Goal: Transaction & Acquisition: Book appointment/travel/reservation

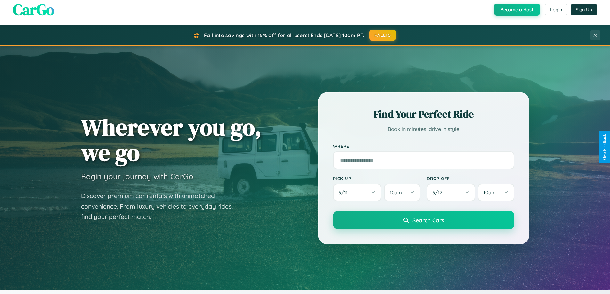
scroll to position [276, 0]
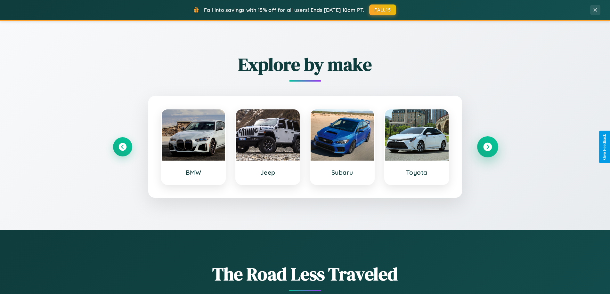
click at [487, 147] on icon at bounding box center [487, 147] width 9 height 9
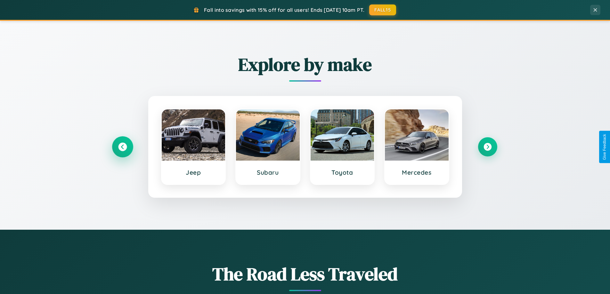
click at [122, 147] on icon at bounding box center [122, 147] width 9 height 9
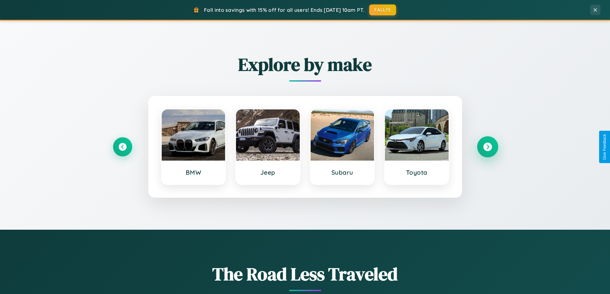
click at [487, 147] on icon at bounding box center [487, 147] width 9 height 9
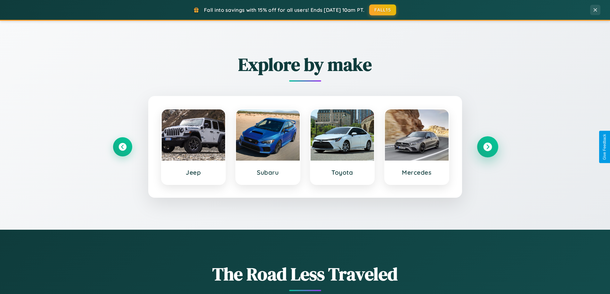
click at [487, 147] on icon at bounding box center [487, 147] width 9 height 9
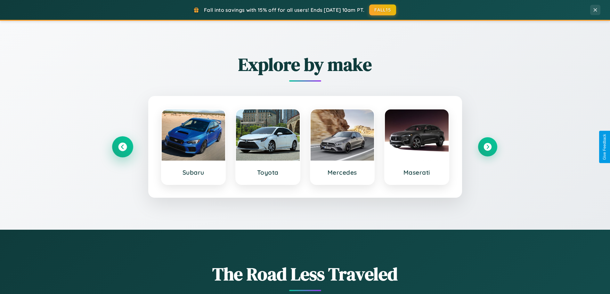
click at [122, 147] on icon at bounding box center [122, 147] width 9 height 9
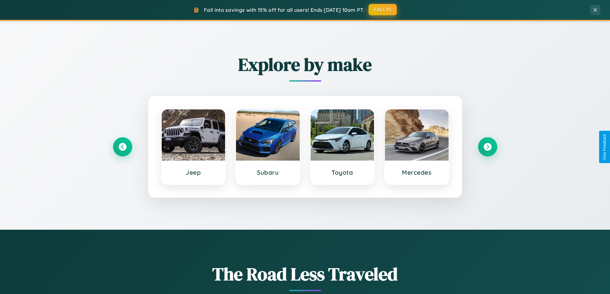
click at [383, 10] on button "FALL15" at bounding box center [382, 10] width 28 height 12
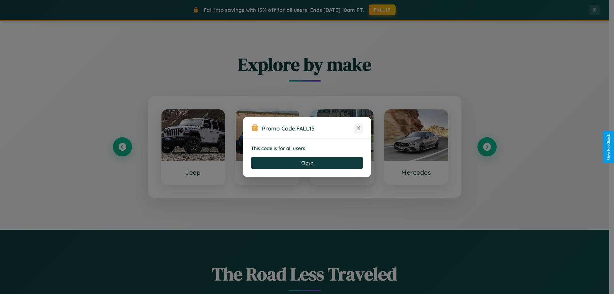
click at [359, 128] on icon at bounding box center [359, 128] width 6 height 6
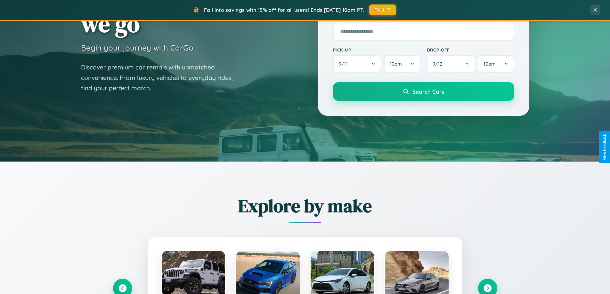
scroll to position [19, 0]
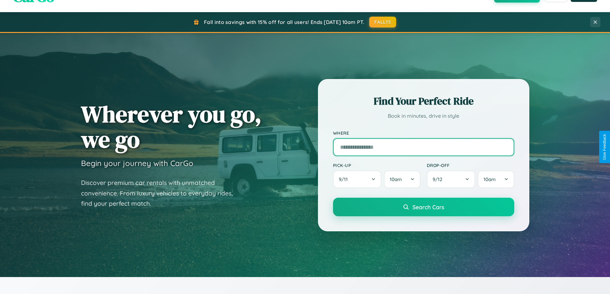
click at [423, 147] on input "text" at bounding box center [423, 147] width 181 height 18
type input "**********"
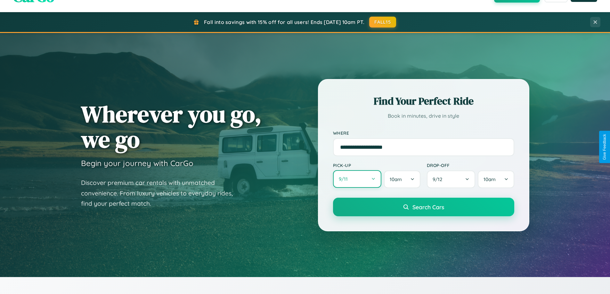
click at [357, 180] on button "9 / 11" at bounding box center [357, 179] width 49 height 18
select select "*"
select select "****"
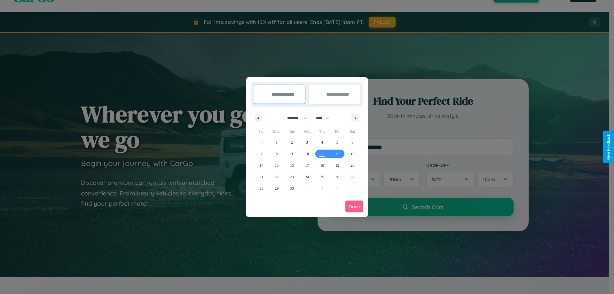
drag, startPoint x: 294, startPoint y: 118, endPoint x: 307, endPoint y: 128, distance: 16.4
click at [294, 118] on select "******* ******** ***** ***** *** **** **** ****** ********* ******* ******** **…" at bounding box center [296, 118] width 27 height 11
select select "*"
click at [326, 118] on select "**** **** **** **** **** **** **** **** **** **** **** **** **** **** **** ****…" at bounding box center [322, 118] width 19 height 11
select select "****"
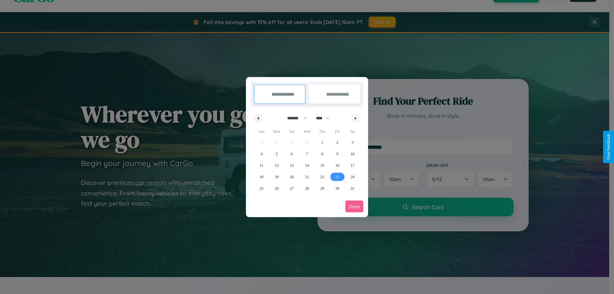
click at [337, 177] on span "23" at bounding box center [338, 177] width 4 height 12
type input "**********"
click at [307, 188] on span "28" at bounding box center [307, 189] width 4 height 12
type input "**********"
click at [355, 206] on button "Done" at bounding box center [355, 207] width 18 height 12
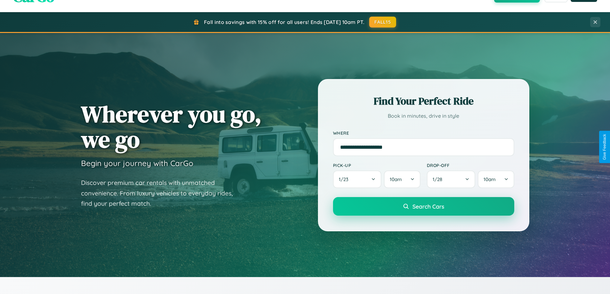
click at [423, 206] on span "Search Cars" at bounding box center [428, 206] width 32 height 7
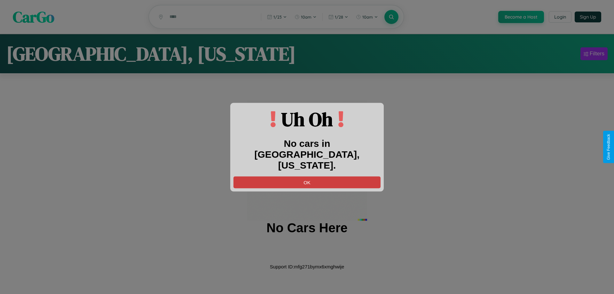
click at [307, 176] on button "OK" at bounding box center [307, 182] width 147 height 12
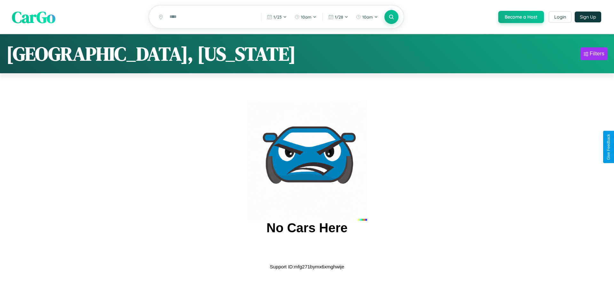
click at [34, 17] on span "CarGo" at bounding box center [34, 17] width 44 height 22
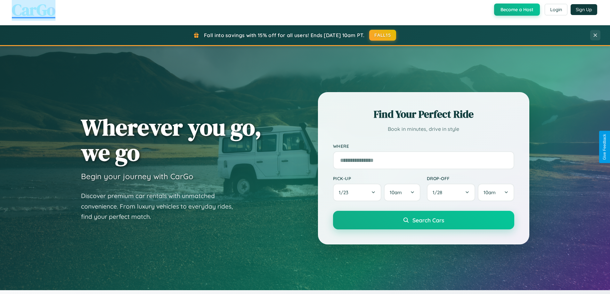
scroll to position [440, 0]
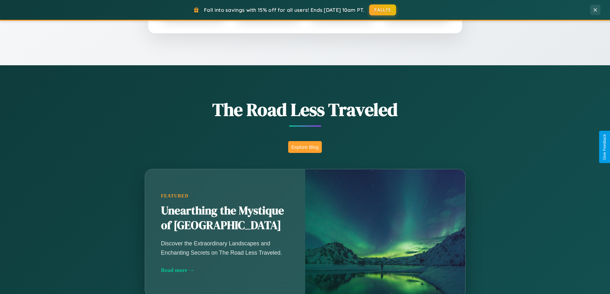
click at [305, 147] on button "Explore Blog" at bounding box center [305, 147] width 34 height 12
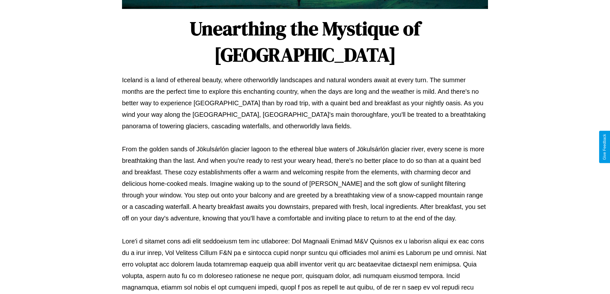
scroll to position [207, 0]
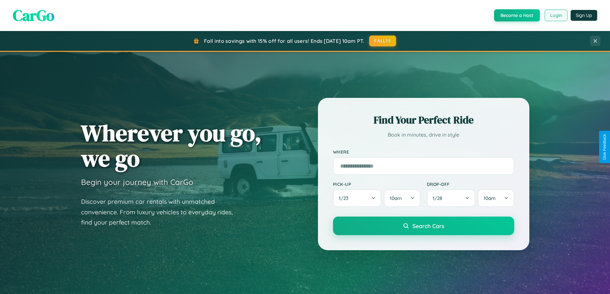
click at [555, 15] on button "Login" at bounding box center [555, 16] width 23 height 12
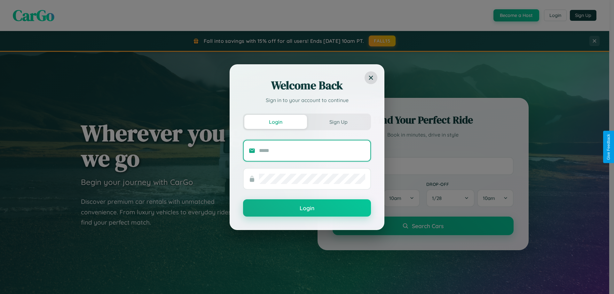
click at [312, 150] on input "text" at bounding box center [312, 151] width 106 height 10
type input "**********"
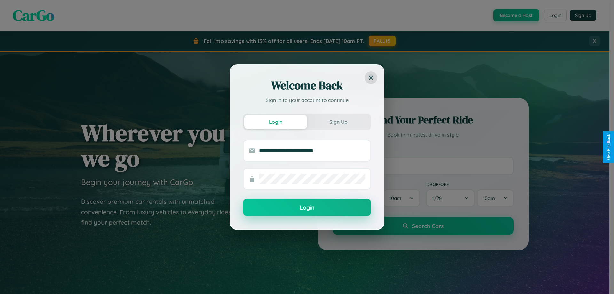
click at [307, 208] on button "Login" at bounding box center [307, 207] width 128 height 17
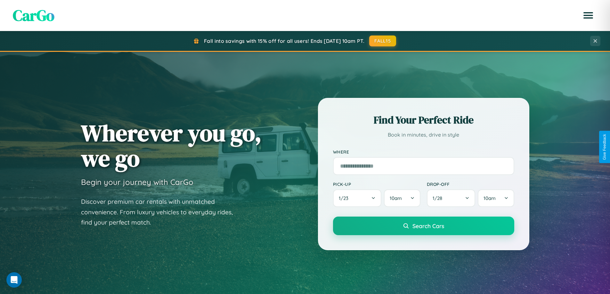
scroll to position [1232, 0]
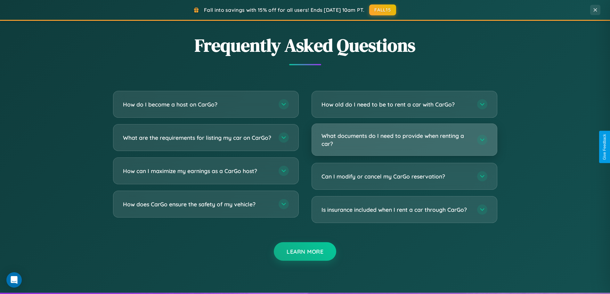
click at [404, 140] on h3 "What documents do I need to provide when renting a car?" at bounding box center [395, 140] width 149 height 16
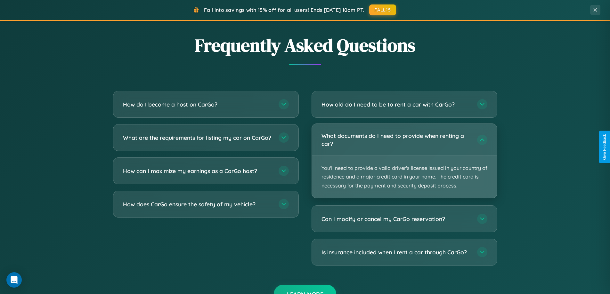
click at [404, 161] on p "You'll need to provide a valid driver's license issued in your country of resid…" at bounding box center [404, 177] width 185 height 42
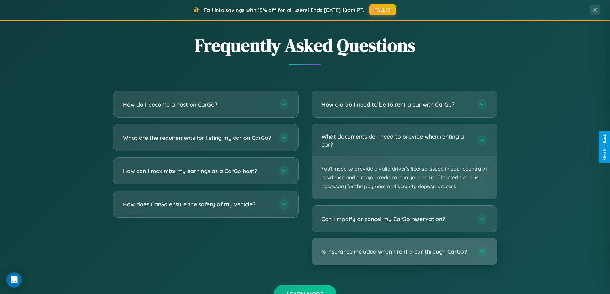
click at [404, 252] on h3 "Is insurance included when I rent a car through CarGo?" at bounding box center [395, 252] width 149 height 8
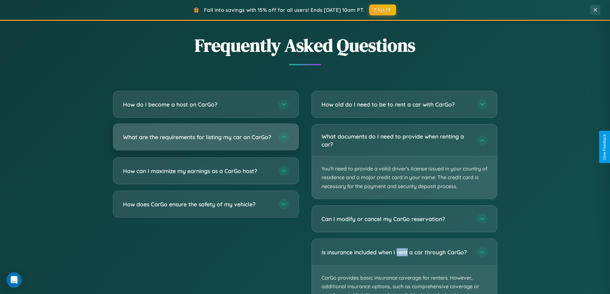
click at [205, 140] on h3 "What are the requirements for listing my car on CarGo?" at bounding box center [197, 137] width 149 height 8
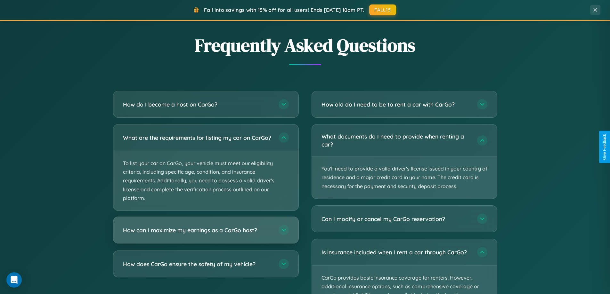
click at [205, 234] on h3 "How can I maximize my earnings as a CarGo host?" at bounding box center [197, 230] width 149 height 8
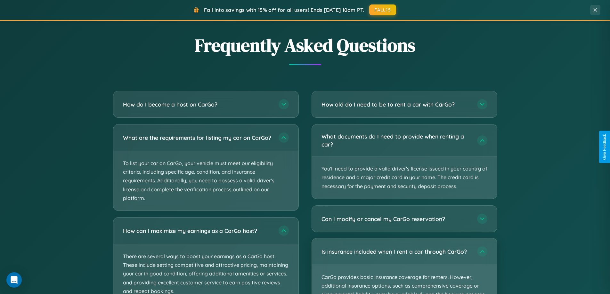
click at [404, 266] on p "CarGo provides basic insurance coverage for renters. However, additional insura…" at bounding box center [404, 295] width 185 height 60
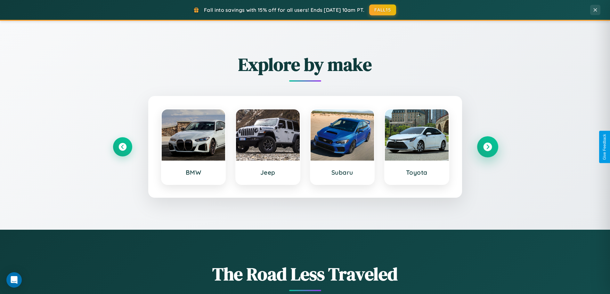
click at [487, 147] on icon at bounding box center [487, 147] width 9 height 9
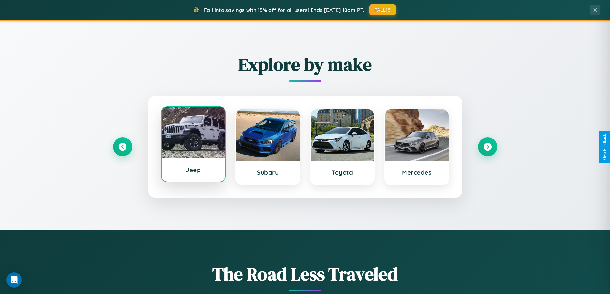
click at [193, 146] on div at bounding box center [194, 132] width 64 height 51
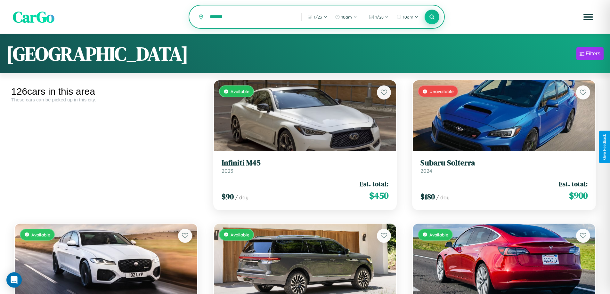
type input "*******"
click at [432, 17] on icon at bounding box center [432, 17] width 6 height 6
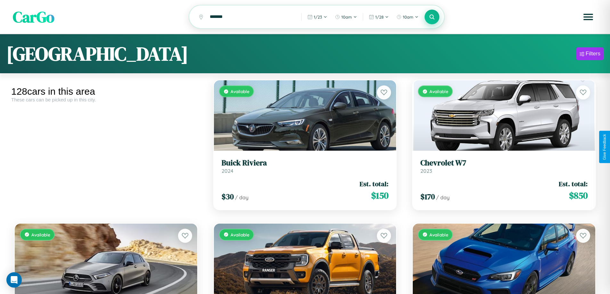
scroll to position [2012, 0]
